Goal: Information Seeking & Learning: Understand process/instructions

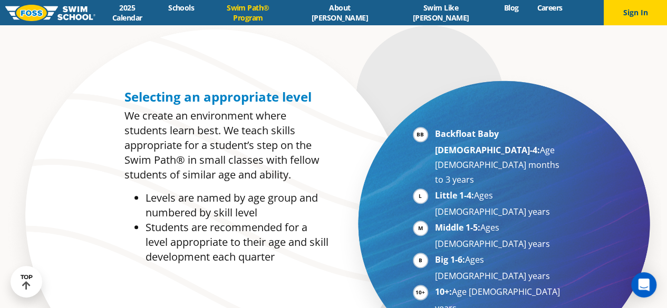
click at [173, 106] on div "Selecting an appropriate level We create an environment where students learn be…" at bounding box center [226, 177] width 204 height 175
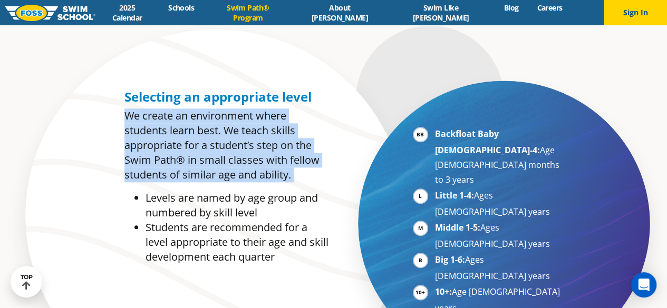
click at [173, 106] on div "Selecting an appropriate level We create an environment where students learn be…" at bounding box center [226, 177] width 204 height 175
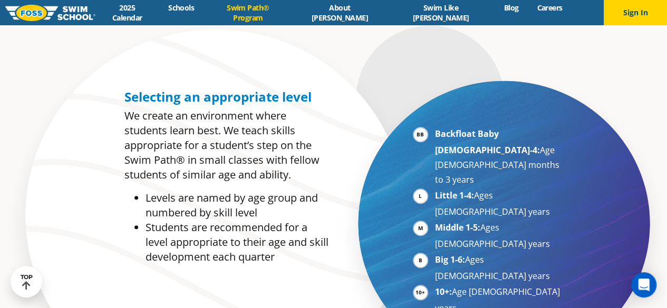
click at [197, 99] on span "Selecting an appropriate level" at bounding box center [217, 96] width 187 height 17
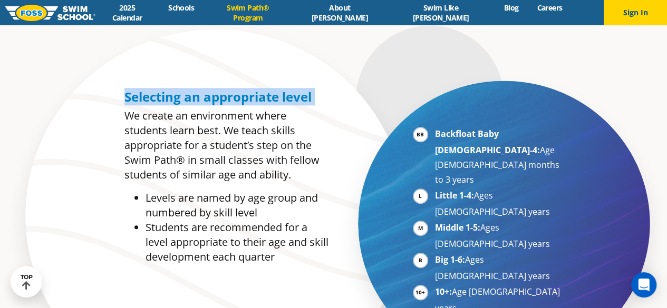
click at [197, 99] on span "Selecting an appropriate level" at bounding box center [217, 96] width 187 height 17
click at [112, 98] on div "Selecting an appropriate level We create an environment where students learn be…" at bounding box center [207, 223] width 254 height 278
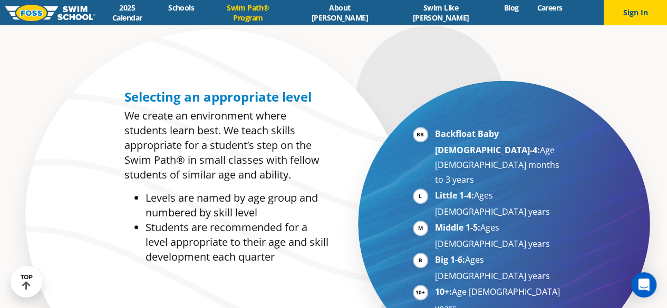
click at [83, 90] on div "Selecting an appropriate level We create an environment where students learn be…" at bounding box center [207, 223] width 254 height 278
